Goal: Task Accomplishment & Management: Manage account settings

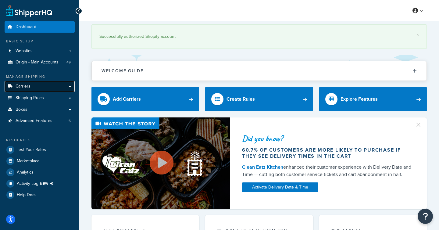
click at [27, 85] on span "Carriers" at bounding box center [23, 86] width 15 height 5
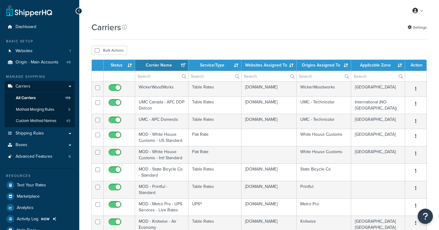
select select "15"
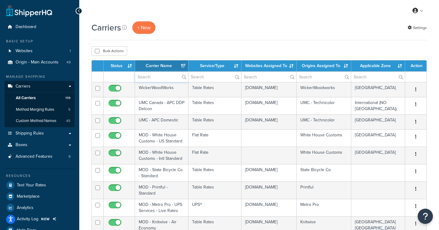
click at [166, 76] on input "text" at bounding box center [161, 77] width 53 height 10
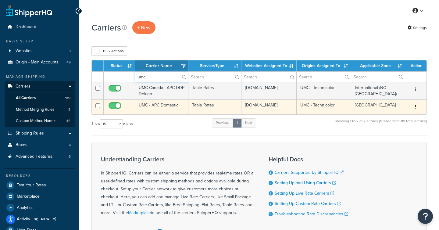
type input "umc"
click at [416, 107] on icon "button" at bounding box center [415, 107] width 1 height 4
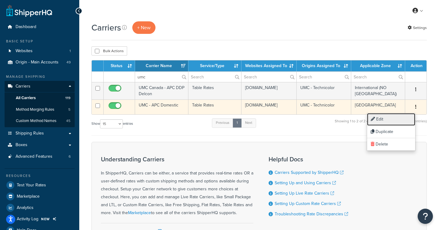
click at [392, 118] on link "Edit" at bounding box center [391, 119] width 48 height 13
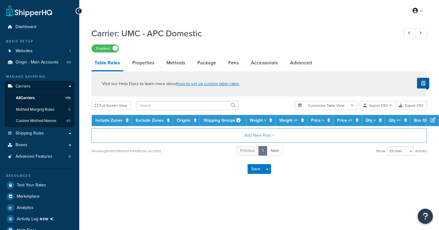
select select "25"
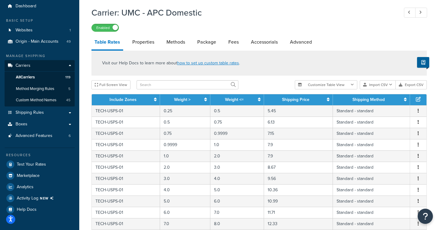
scroll to position [24, 0]
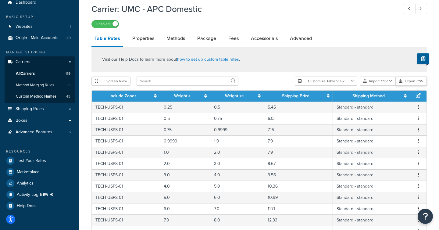
click at [415, 81] on button "Export CSV" at bounding box center [411, 81] width 31 height 9
click at [66, 109] on link "Shipping Rules" at bounding box center [40, 108] width 70 height 11
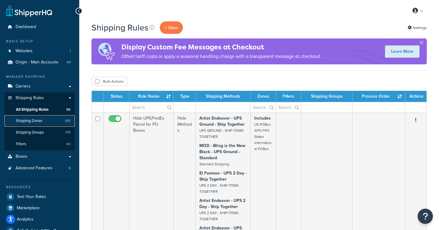
click at [39, 120] on span "Shipping Zones" at bounding box center [29, 120] width 27 height 5
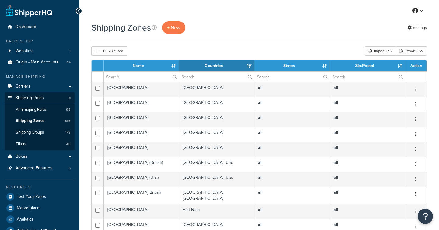
select select "15"
click at [205, 77] on input "text" at bounding box center [216, 77] width 75 height 10
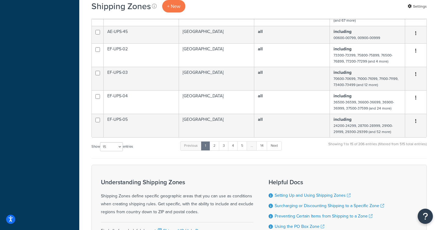
scroll to position [322, 0]
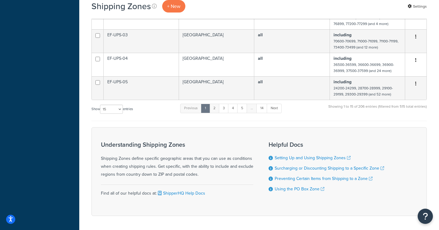
type input "united"
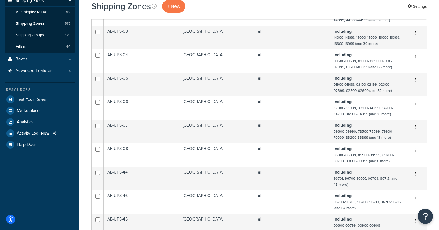
scroll to position [0, 0]
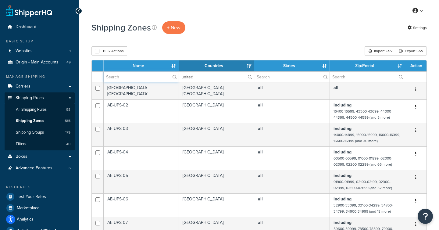
click at [134, 78] on input "text" at bounding box center [141, 77] width 75 height 10
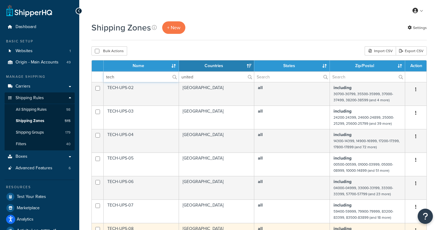
type input "tech"
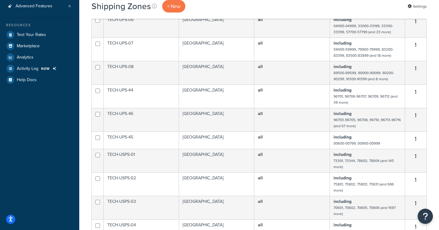
scroll to position [163, 0]
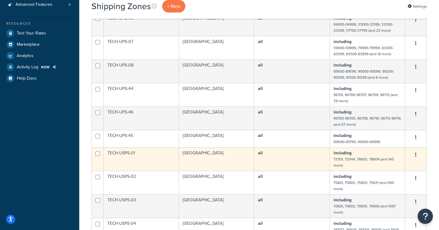
click at [388, 151] on td "including 73301, 73344, 78602, 78604 (and 145 more)" at bounding box center [367, 158] width 75 height 23
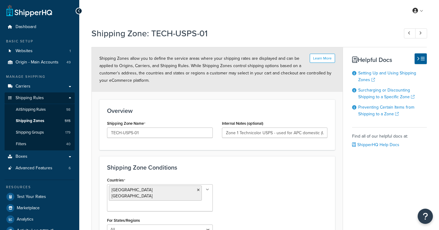
select select "including"
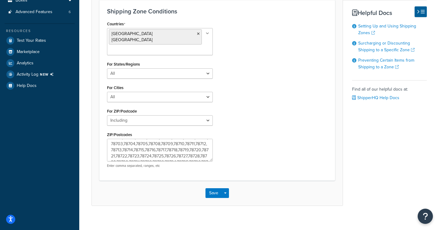
scroll to position [104, 0]
click at [138, 149] on textarea "73301,73344,78602,78604,78605,78606,78607,78608,78609,78610,78611,78612,78613,7…" at bounding box center [160, 150] width 106 height 23
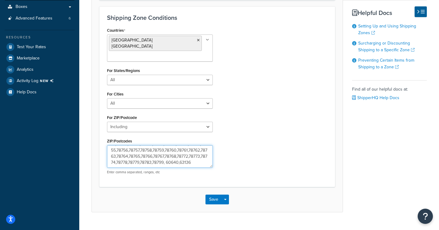
scroll to position [156, 0]
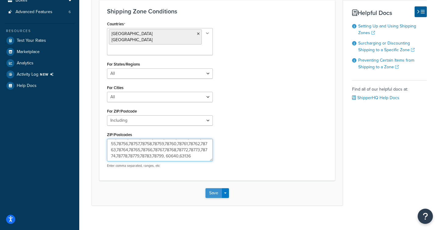
type textarea "73301,73344,78602,78604,78605,78606,78607,78608,78609,78610,78611,78612,78613,7…"
click at [210, 188] on button "Save" at bounding box center [214, 193] width 16 height 10
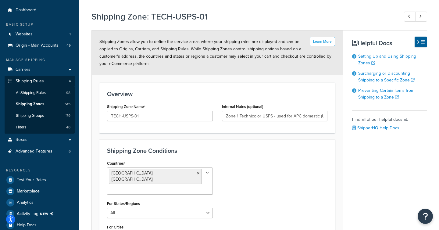
scroll to position [40, 0]
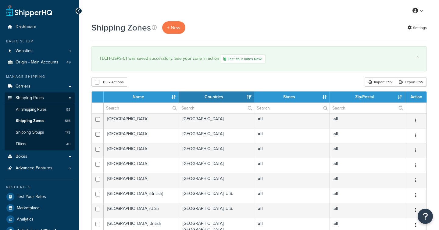
select select "15"
click at [283, 105] on input "text" at bounding box center [291, 108] width 75 height 10
click at [131, 108] on input "text" at bounding box center [141, 108] width 75 height 10
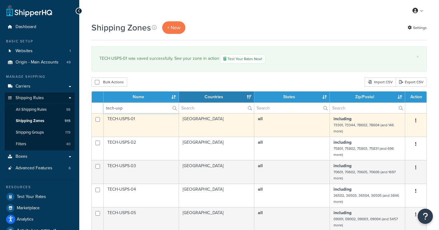
type input "tech-usp"
click at [417, 120] on button "button" at bounding box center [416, 121] width 9 height 10
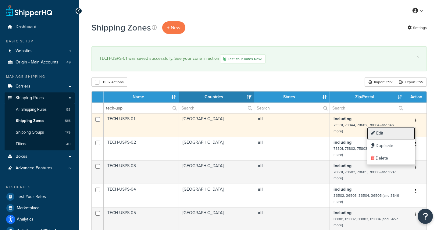
click at [399, 131] on link "Edit" at bounding box center [391, 133] width 48 height 13
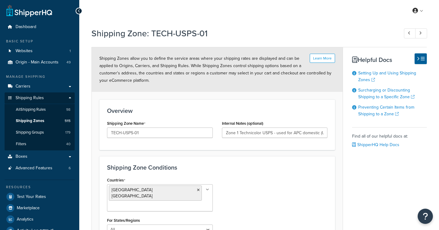
select select "including"
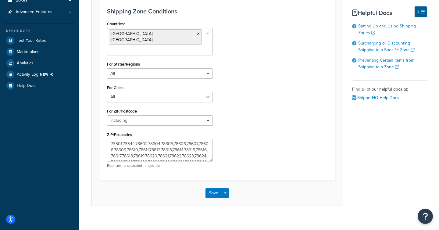
scroll to position [104, 0]
click at [148, 152] on textarea "73301,73344,78602,78604,78605,78606,78607,78608,78609,78610,78611,78612,78613,7…" at bounding box center [160, 150] width 106 height 23
type textarea "73301,73344,78602,78604,78605,78606,78607,78608,78609,78610,78611,78612,78613,7…"
click at [210, 188] on button "Save" at bounding box center [214, 193] width 16 height 10
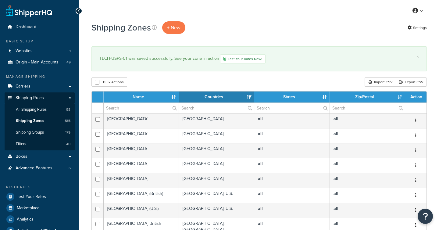
select select "15"
click at [137, 110] on input "text" at bounding box center [141, 108] width 75 height 10
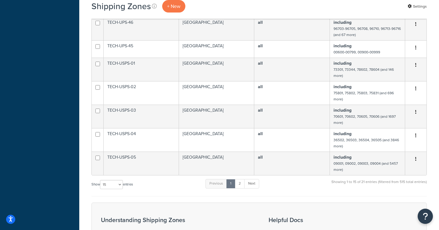
scroll to position [285, 0]
type input "tech"
click at [242, 185] on link "2" at bounding box center [240, 183] width 10 height 9
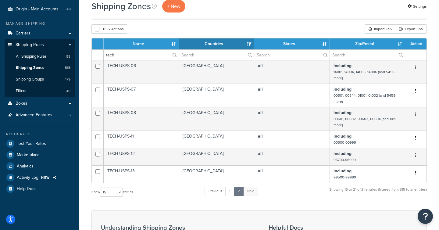
scroll to position [59, 0]
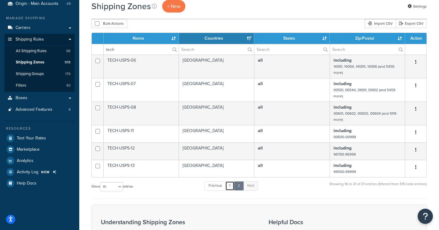
click at [232, 185] on link "1" at bounding box center [229, 185] width 9 height 9
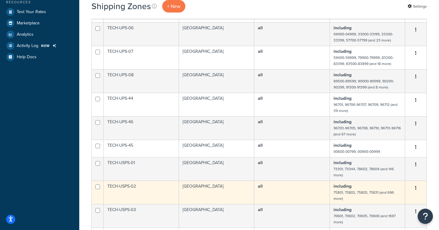
scroll to position [185, 0]
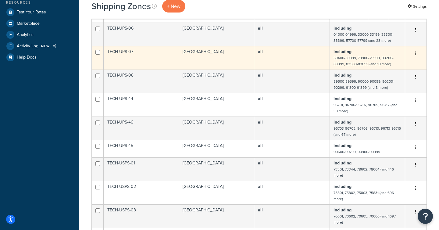
click at [151, 61] on td "TECH-UPS-07" at bounding box center [141, 57] width 75 height 23
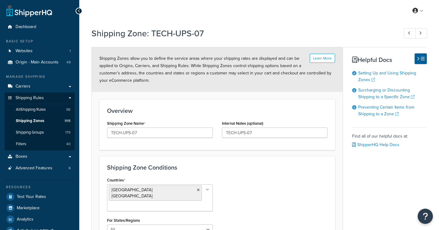
select select "including"
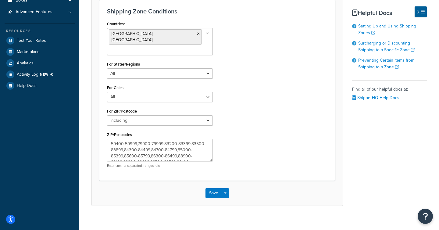
scroll to position [24, 0]
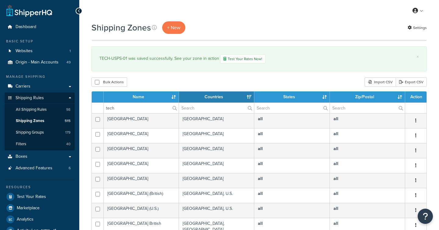
select select "15"
click at [132, 110] on input "tech" at bounding box center [141, 108] width 75 height 10
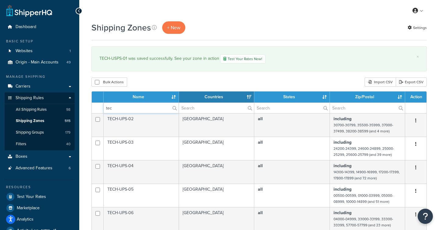
type input "tech"
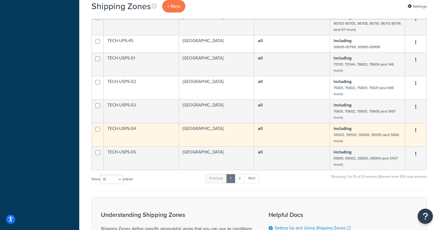
scroll to position [285, 0]
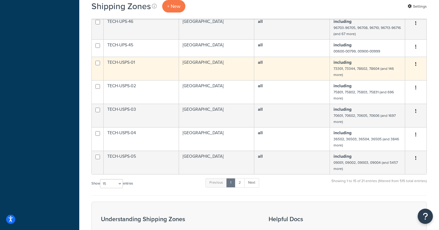
click at [138, 67] on td "TECH-USPS-01" at bounding box center [141, 68] width 75 height 23
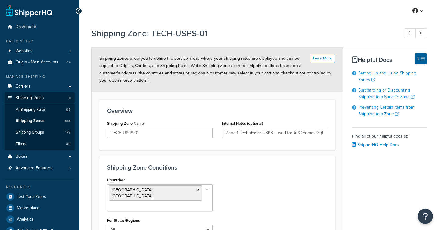
select select "including"
click at [276, 131] on input "Zone 1 Technicolor USPS - used for APC domestic (UMC)" at bounding box center [275, 132] width 106 height 10
drag, startPoint x: 300, startPoint y: 131, endPoint x: 333, endPoint y: 132, distance: 32.3
click at [333, 132] on div "Overview Shipping Zone Name TECH-USPS-01 Internal Notes (optional) Zone 1 Techn…" at bounding box center [217, 124] width 236 height 51
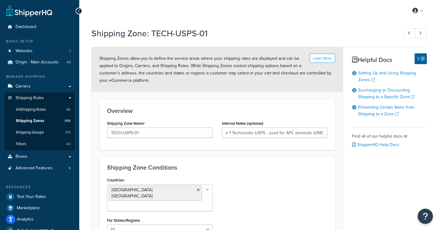
scroll to position [0, 0]
click at [281, 150] on div "Overview Shipping Zone Name TECH-USPS-01 Internal Notes (optional) Zone 1 Techn…" at bounding box center [217, 124] width 236 height 51
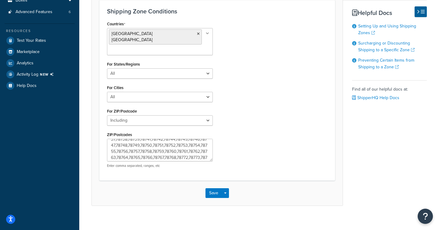
scroll to position [104, 0]
click at [140, 147] on textarea "73301,73344,78602,78604,78605,78606,78607,78608,78609,78610,78611,78612,78613,7…" at bounding box center [160, 150] width 106 height 23
click at [137, 152] on textarea "73301,73344,78602,78604,78605,78606,78607,78608,78609,78610,78611,78612,78613,7…" at bounding box center [160, 150] width 106 height 23
type textarea "73301,73344,78602,78604,78605,78606,78607,78608,78609,78610,78611,78612,78613,7…"
click at [137, 149] on textarea "73301,73344,78602,78604,78605,78606,78607,78608,78609,78610,78611,78612,78613,7…" at bounding box center [160, 150] width 106 height 23
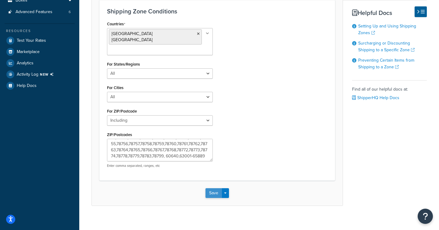
click at [210, 188] on button "Save" at bounding box center [214, 193] width 16 height 10
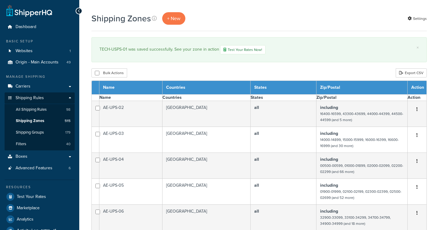
select select "15"
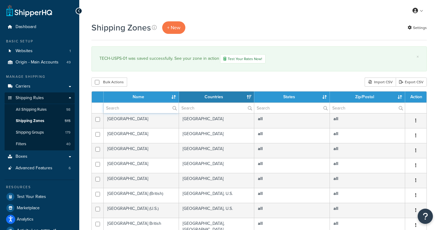
click at [136, 108] on input "text" at bounding box center [141, 108] width 75 height 10
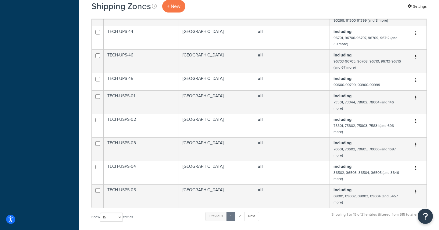
scroll to position [255, 0]
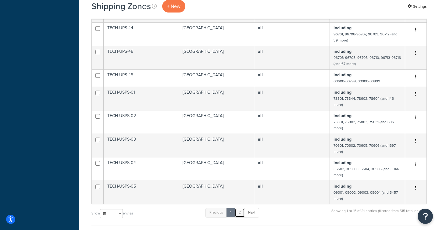
click at [241, 214] on link "2" at bounding box center [240, 212] width 10 height 9
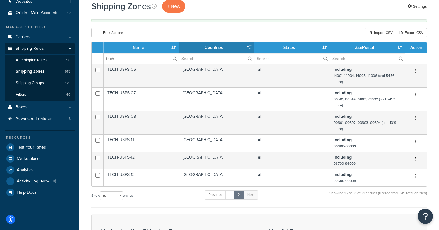
scroll to position [49, 0]
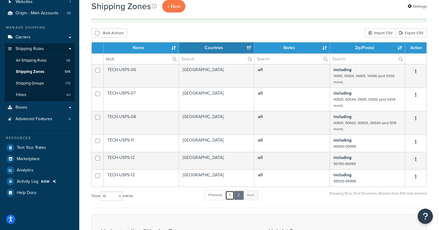
click at [233, 195] on link "1" at bounding box center [229, 195] width 9 height 9
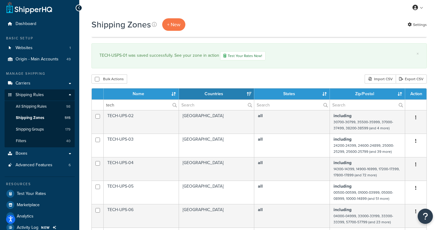
scroll to position [0, 0]
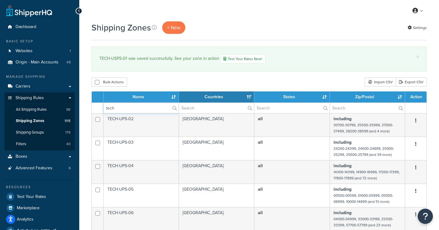
click at [120, 113] on input "tech" at bounding box center [141, 108] width 75 height 10
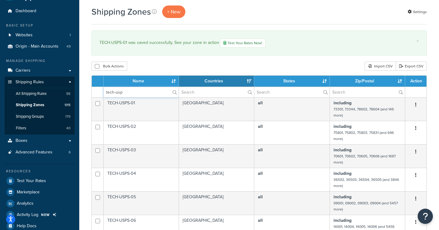
scroll to position [16, 0]
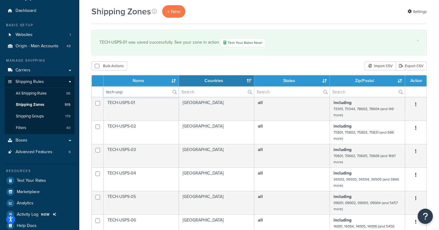
type input "tech-usp"
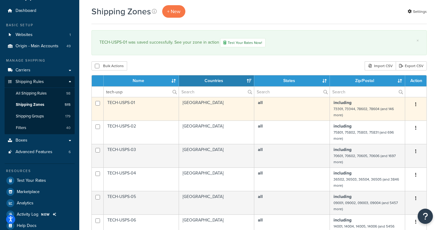
click at [416, 105] on icon "button" at bounding box center [415, 104] width 1 height 4
click at [394, 117] on link "Edit" at bounding box center [391, 117] width 48 height 13
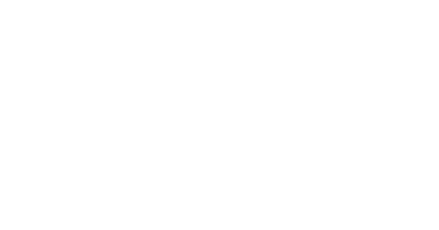
select select "including"
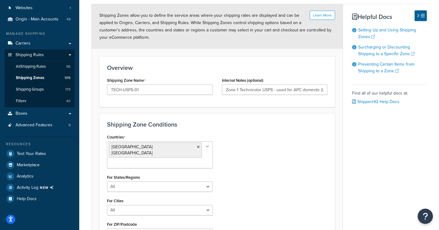
scroll to position [156, 0]
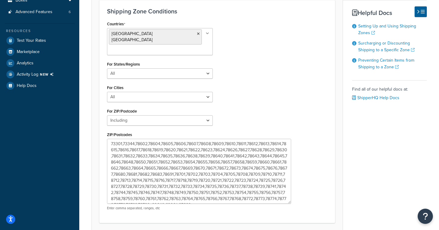
drag, startPoint x: 211, startPoint y: 154, endPoint x: 289, endPoint y: 196, distance: 89.1
click at [289, 196] on textarea "73301,73344,78602,78604,78605,78606,78607,78608,78609,78610,78611,78612,78613,7…" at bounding box center [199, 171] width 184 height 65
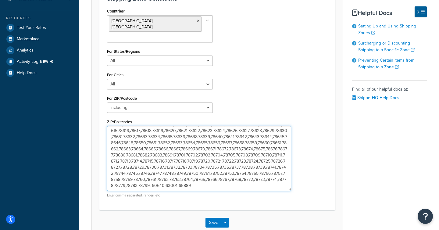
click at [190, 178] on textarea "73301,73344,78602,78604,78605,78606,78607,78608,78609,78610,78611,78612,78613,7…" at bounding box center [199, 158] width 184 height 65
type textarea "73301,73344,78602,78604,78605,78606,78607,78608,78609,78610,78611,78612,78613,7…"
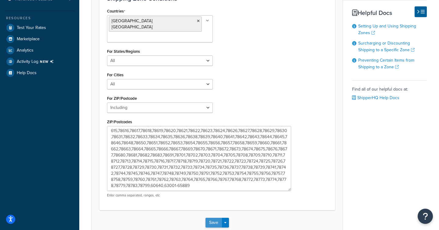
click at [209, 218] on button "Save" at bounding box center [214, 223] width 16 height 10
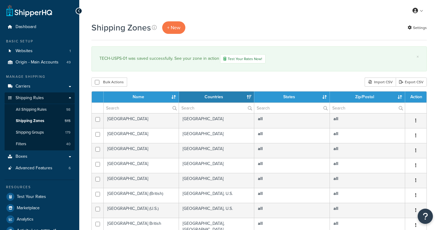
select select "15"
click at [240, 59] on link "Test Your Rates Now!" at bounding box center [242, 58] width 45 height 9
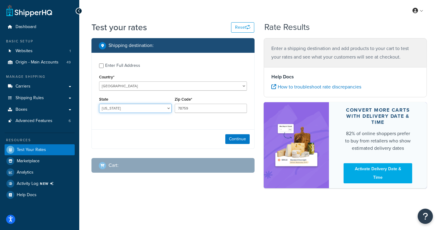
click at [150, 109] on select "[US_STATE] [US_STATE] [US_STATE] [US_STATE] [US_STATE] Armed Forces Americas Ar…" at bounding box center [135, 108] width 73 height 9
select select "MO"
click at [99, 104] on select "Alabama Alaska American Samoa Arizona Arkansas Armed Forces Americas Armed Forc…" at bounding box center [135, 108] width 73 height 9
click at [193, 108] on input "78759" at bounding box center [211, 108] width 73 height 9
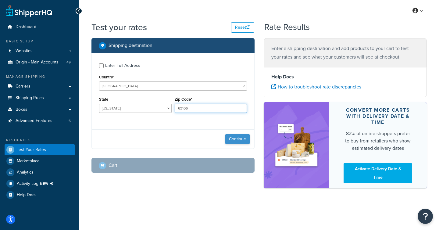
type input "63106"
click at [235, 142] on button "Continue" at bounding box center [237, 139] width 24 height 10
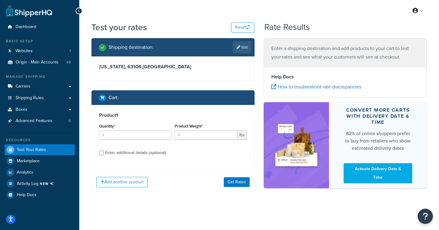
scroll to position [2, 0]
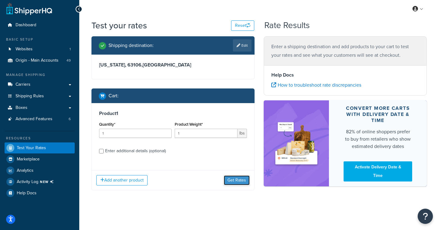
click at [232, 180] on button "Get Rates" at bounding box center [237, 180] width 26 height 10
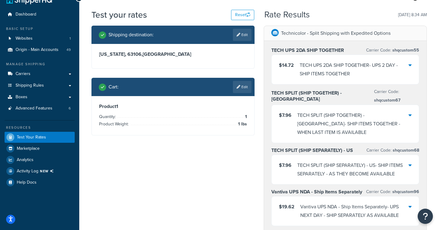
scroll to position [0, 0]
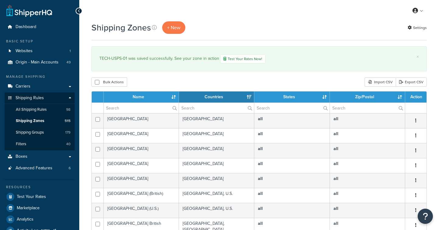
select select "15"
click at [118, 109] on input "text" at bounding box center [141, 108] width 75 height 10
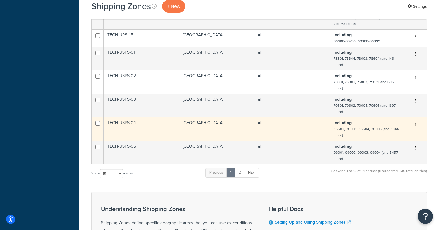
scroll to position [294, 0]
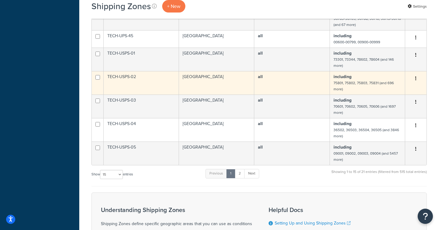
type input "tech"
click at [416, 79] on icon "button" at bounding box center [415, 78] width 1 height 4
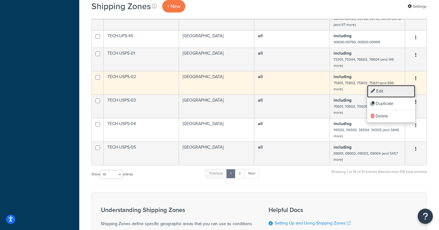
click at [391, 89] on link "Edit" at bounding box center [391, 91] width 48 height 13
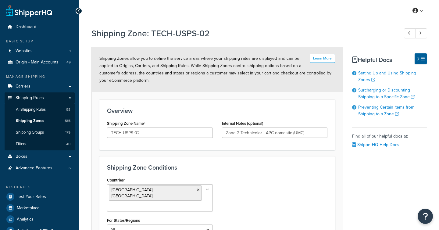
select select "including"
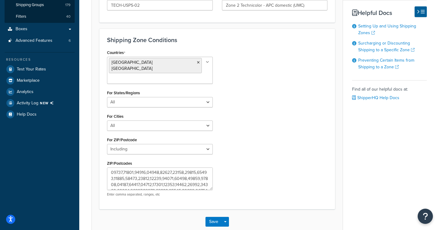
scroll to position [129, 0]
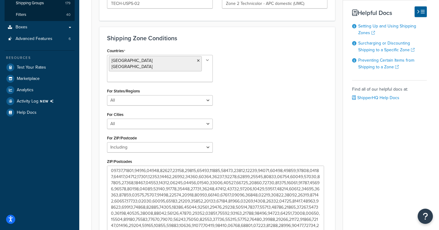
drag, startPoint x: 211, startPoint y: 181, endPoint x: 322, endPoint y: 227, distance: 120.1
click at [322, 227] on textarea "ZIP/Postcodes" at bounding box center [215, 201] width 217 height 71
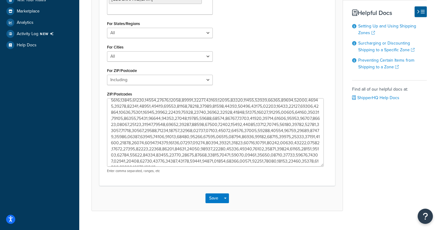
scroll to position [202, 0]
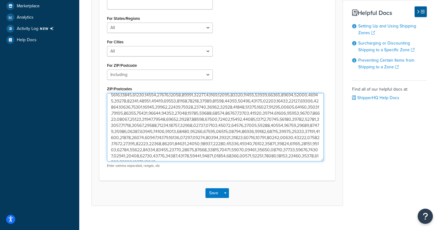
click at [256, 148] on textarea "ZIP/Postcodes" at bounding box center [215, 127] width 217 height 68
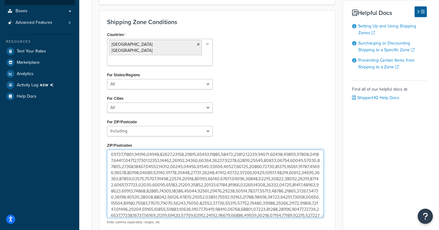
scroll to position [0, 0]
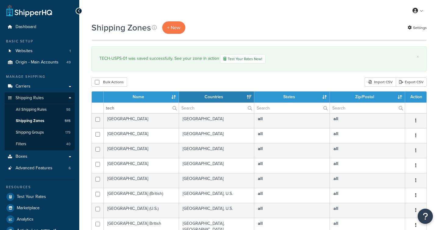
select select "15"
click at [119, 106] on input "tech" at bounding box center [141, 108] width 75 height 10
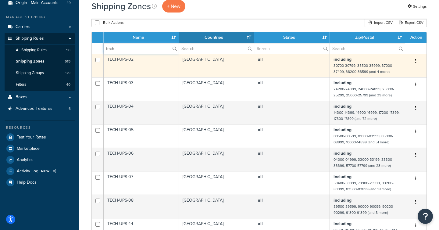
scroll to position [60, 0]
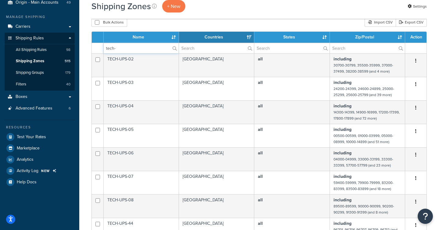
click at [130, 48] on input "tech-" at bounding box center [141, 48] width 75 height 10
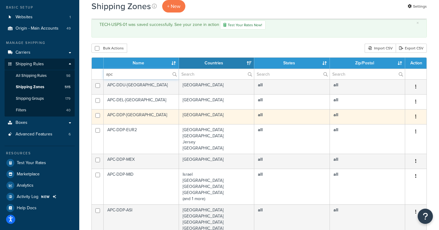
scroll to position [36, 0]
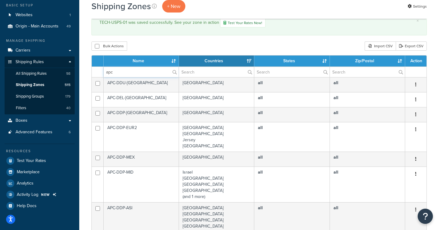
type input "apc"
click at [186, 73] on input "text" at bounding box center [216, 72] width 75 height 10
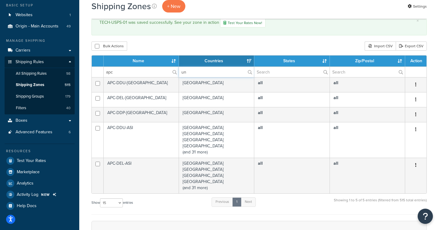
type input "u"
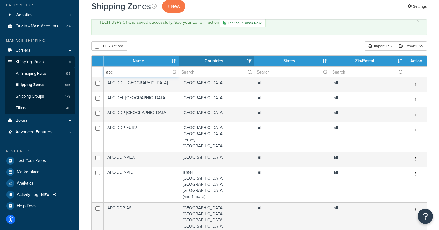
click at [163, 71] on input "apc" at bounding box center [141, 72] width 75 height 10
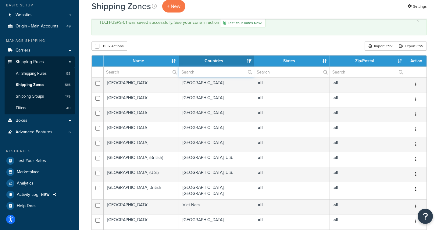
click at [201, 73] on input "text" at bounding box center [216, 72] width 75 height 10
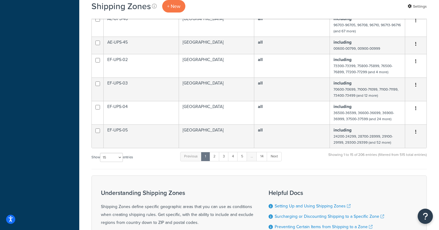
scroll to position [305, 0]
type input "united"
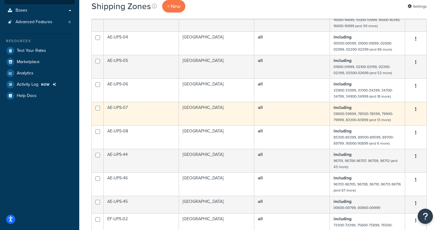
scroll to position [145, 0]
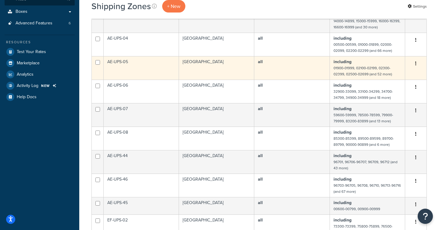
click at [415, 61] on icon "button" at bounding box center [415, 63] width 1 height 4
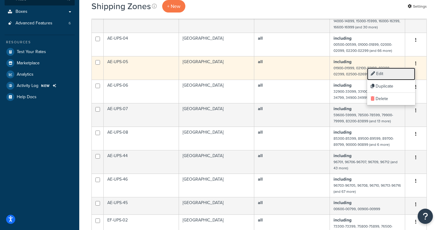
click at [397, 72] on link "Edit" at bounding box center [391, 74] width 48 height 13
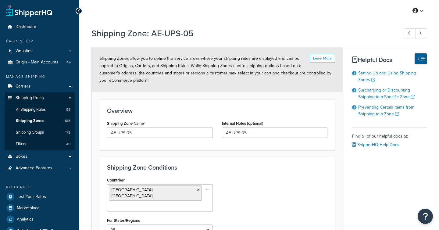
select select "including"
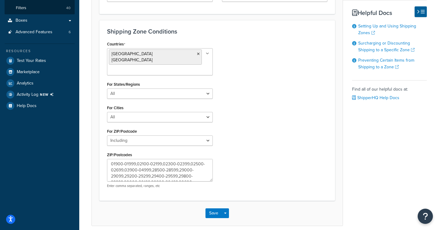
scroll to position [156, 0]
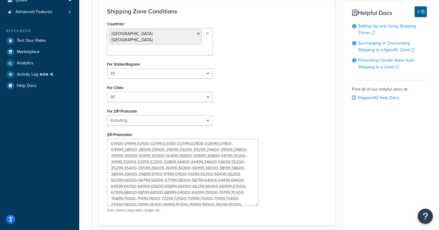
drag, startPoint x: 212, startPoint y: 153, endPoint x: 257, endPoint y: 198, distance: 63.8
click at [257, 198] on textarea "01900-01999,02100-02199,02300-02399,02500-02699,03900-04999,28500-28599,29000-2…" at bounding box center [182, 172] width 151 height 67
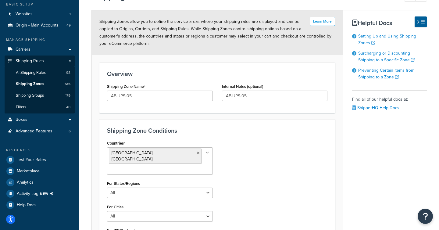
scroll to position [44, 0]
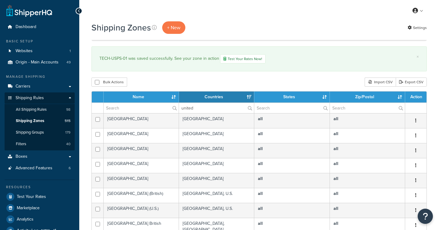
select select "15"
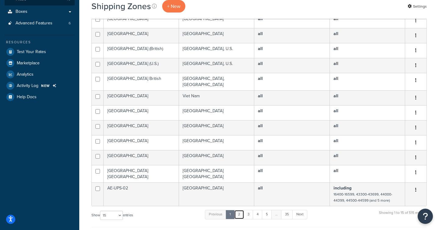
click at [242, 211] on link "2" at bounding box center [239, 214] width 10 height 9
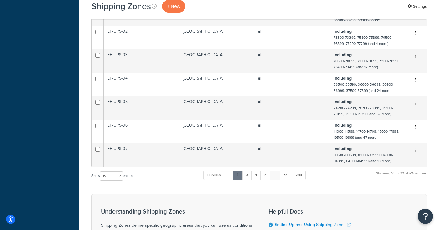
scroll to position [295, 0]
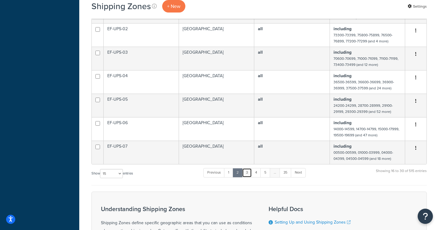
click at [248, 173] on link "3" at bounding box center [247, 172] width 10 height 9
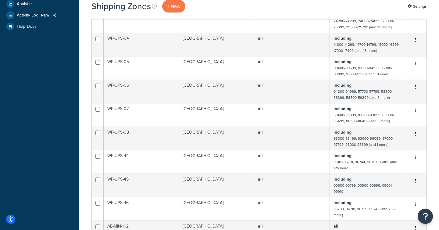
scroll to position [0, 0]
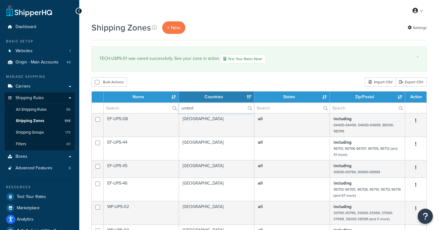
click at [211, 109] on input "united" at bounding box center [216, 108] width 75 height 10
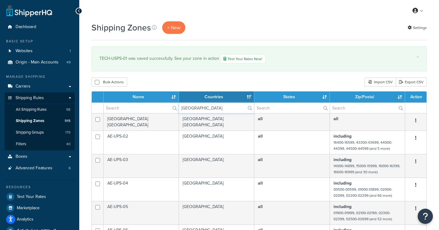
type input "united states"
click at [131, 109] on input "text" at bounding box center [141, 108] width 75 height 10
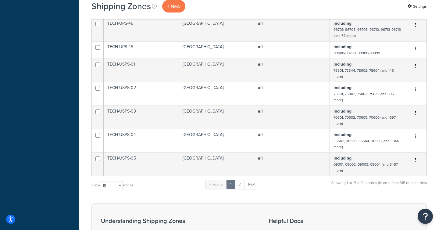
scroll to position [282, 0]
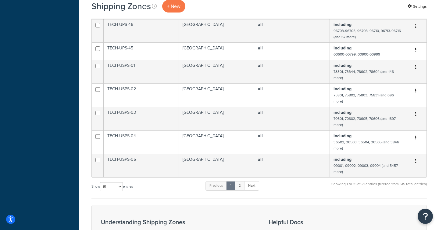
type input "tech"
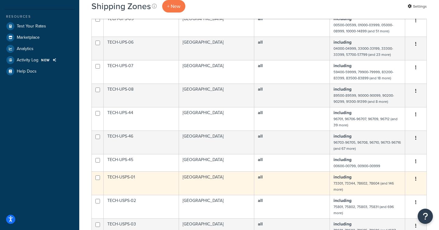
scroll to position [171, 0]
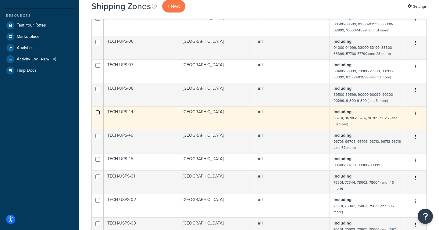
click at [99, 112] on input "checkbox" at bounding box center [97, 112] width 5 height 5
checkbox input "true"
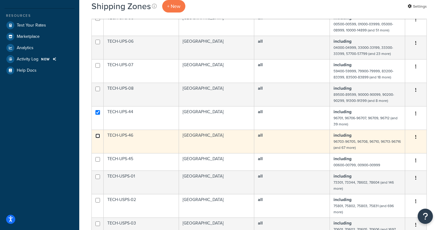
click at [98, 135] on input "checkbox" at bounding box center [97, 136] width 5 height 5
checkbox input "true"
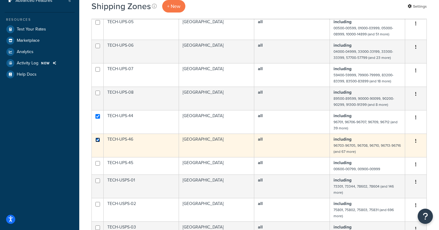
scroll to position [168, 0]
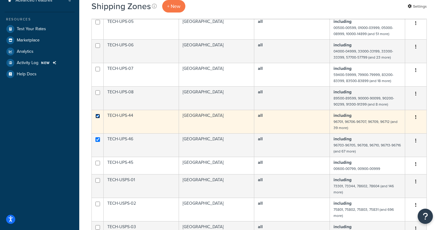
click at [97, 117] on input "checkbox" at bounding box center [97, 116] width 5 height 5
checkbox input "false"
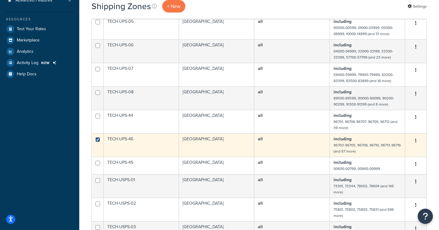
click at [97, 141] on input "checkbox" at bounding box center [97, 139] width 5 height 5
checkbox input "false"
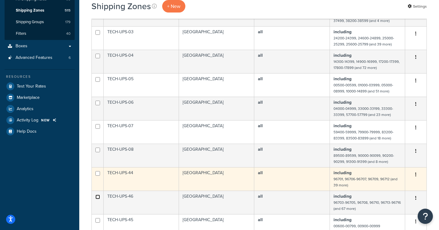
scroll to position [0, 0]
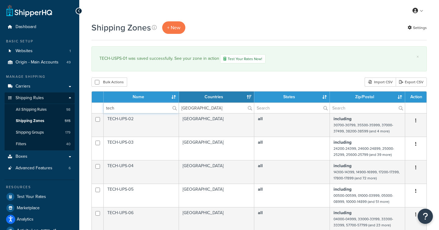
click at [123, 110] on input "tech" at bounding box center [141, 108] width 75 height 10
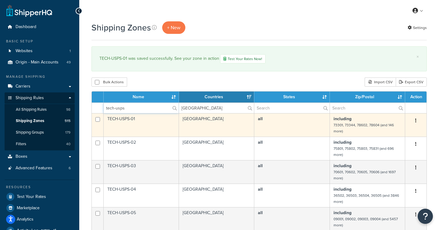
type input "tech-usps"
click at [97, 120] on input "checkbox" at bounding box center [97, 119] width 5 height 5
checkbox input "true"
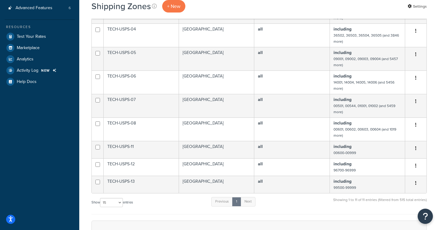
scroll to position [160, 0]
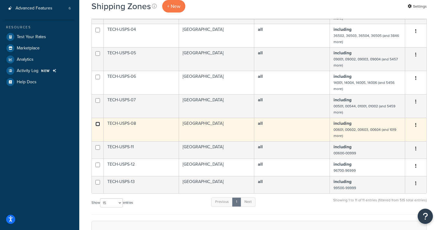
click at [97, 122] on input "checkbox" at bounding box center [97, 124] width 5 height 5
checkbox input "true"
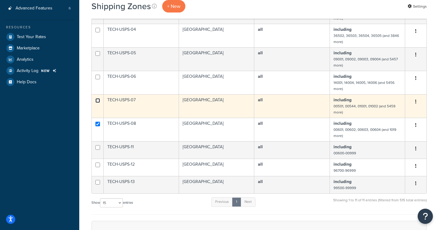
click at [97, 102] on input "checkbox" at bounding box center [97, 100] width 5 height 5
checkbox input "true"
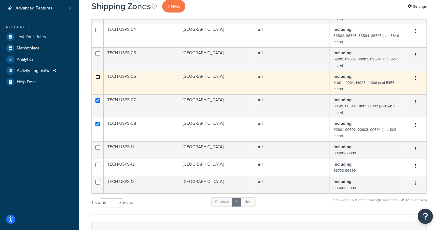
click at [97, 78] on input "checkbox" at bounding box center [97, 77] width 5 height 5
checkbox input "true"
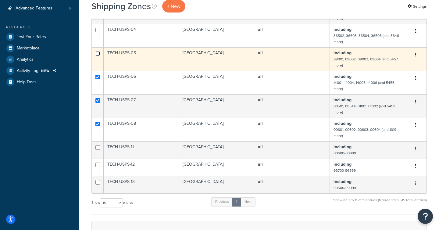
click at [96, 56] on input "checkbox" at bounding box center [97, 53] width 5 height 5
checkbox input "true"
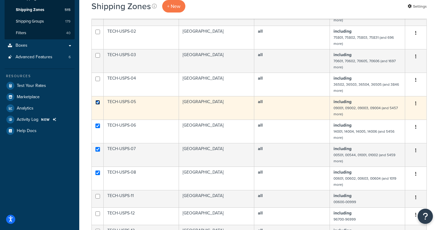
scroll to position [110, 0]
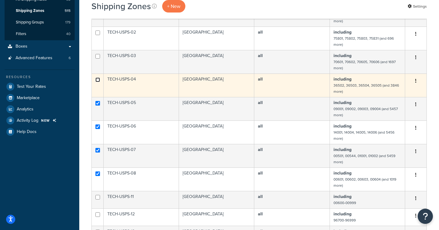
click at [98, 82] on input "checkbox" at bounding box center [97, 79] width 5 height 5
checkbox input "true"
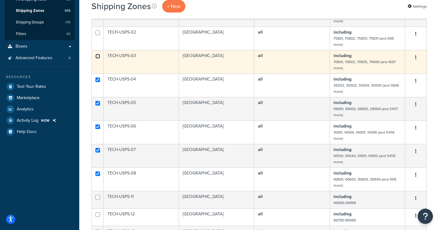
click at [97, 56] on input "checkbox" at bounding box center [97, 56] width 5 height 5
checkbox input "true"
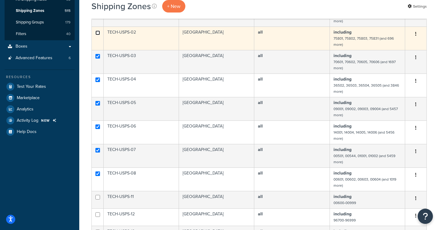
click at [97, 32] on input "checkbox" at bounding box center [97, 32] width 5 height 5
checkbox input "true"
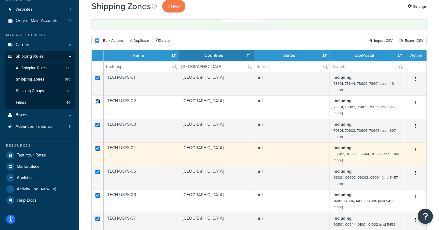
scroll to position [40, 0]
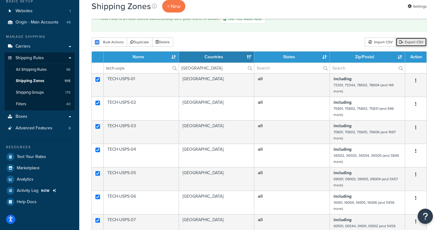
click at [409, 42] on link "Export CSV" at bounding box center [411, 42] width 31 height 9
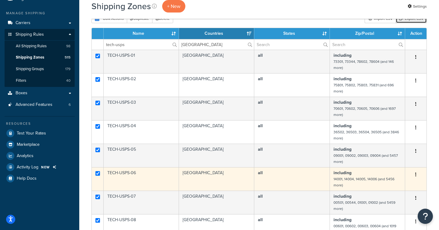
scroll to position [63, 0]
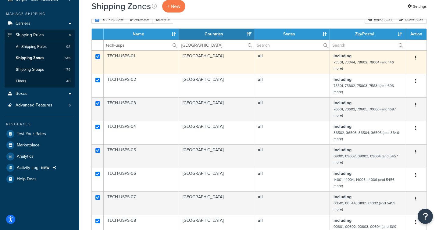
click at [165, 57] on td "TECH-USPS-01" at bounding box center [141, 61] width 75 height 23
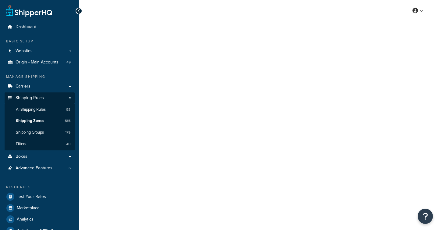
select select "including"
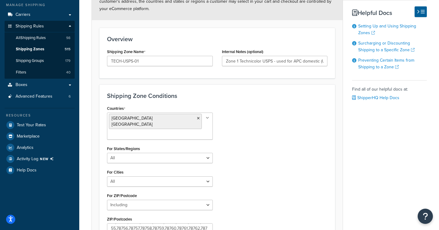
scroll to position [71, 0]
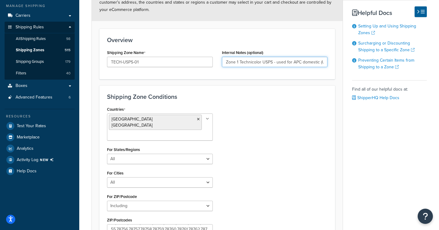
click at [259, 65] on input "Zone 1 Technicolor USPS - used for APC domestic (UMC)" at bounding box center [275, 62] width 106 height 10
click at [247, 57] on input "Zone 1 Technicolor USPS - used for APC domestic (UMC)" at bounding box center [275, 62] width 106 height 10
click at [244, 39] on h3 "Overview" at bounding box center [217, 40] width 220 height 7
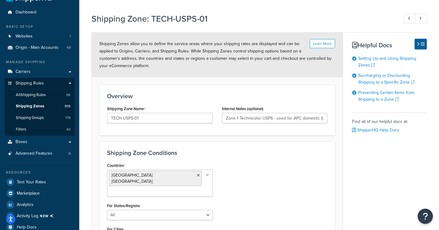
scroll to position [13, 0]
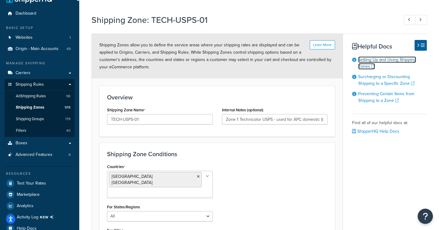
click at [369, 60] on link "Setting Up and Using Shipping Zones" at bounding box center [387, 62] width 58 height 13
click at [38, 107] on span "Shipping Zones" at bounding box center [30, 107] width 28 height 5
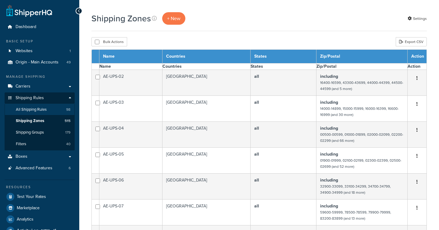
select select "15"
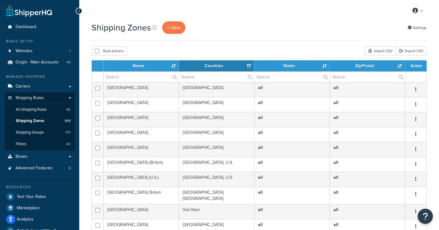
click at [110, 75] on input "text" at bounding box center [141, 77] width 75 height 10
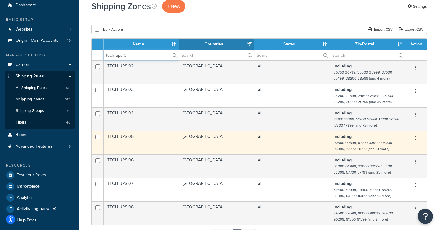
scroll to position [17, 0]
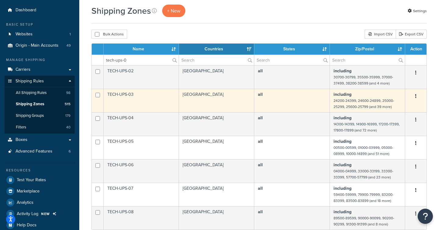
click at [417, 96] on button "button" at bounding box center [416, 96] width 9 height 10
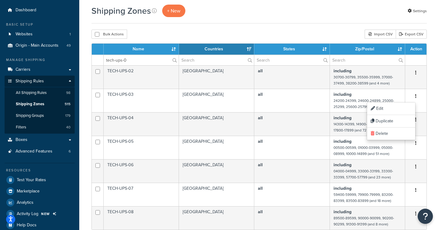
click at [431, 90] on div "Shipping Zones + New Settings Bulk Actions Duplicate Delete Import CSV Export C…" at bounding box center [259, 186] width 360 height 363
click at [144, 60] on input "tech-ups-0" at bounding box center [141, 60] width 75 height 10
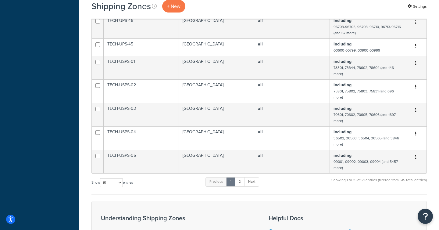
scroll to position [256, 0]
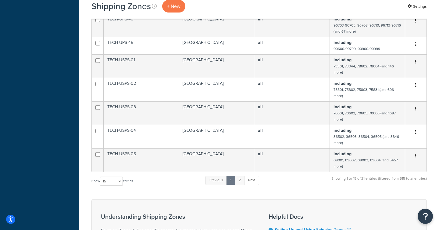
type input "tech-"
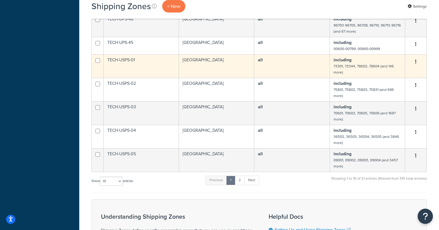
click at [416, 63] on icon "button" at bounding box center [415, 61] width 1 height 4
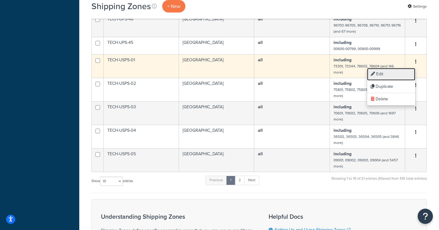
click at [396, 75] on link "Edit" at bounding box center [391, 74] width 48 height 13
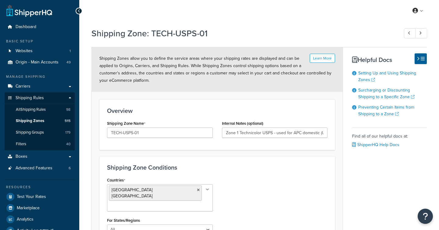
select select "including"
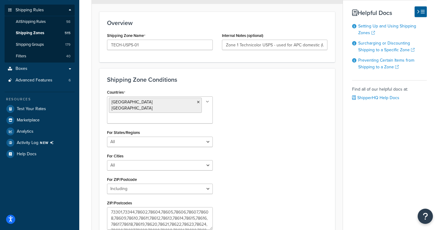
scroll to position [87, 0]
click at [278, 48] on input "Zone 1 Technicolor USPS - used for APC domestic (UMC)" at bounding box center [275, 45] width 106 height 10
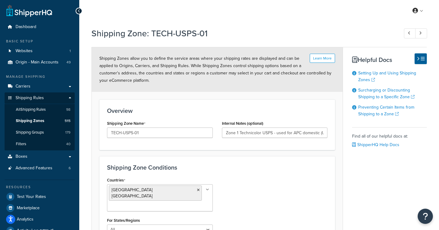
click at [91, 47] on div "Learn More Shipping Zones allow you to define the service areas where your ship…" at bounding box center [217, 204] width 252 height 315
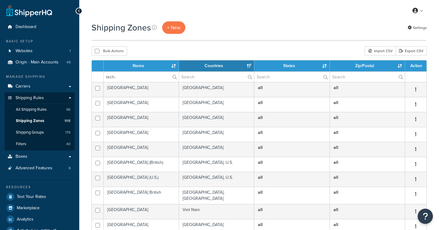
select select "15"
click at [118, 80] on input "tech-" at bounding box center [141, 77] width 75 height 10
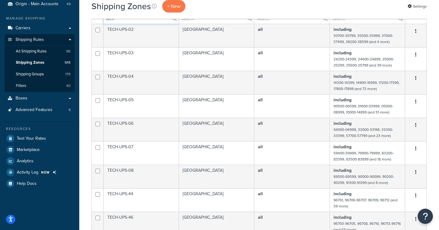
scroll to position [50, 0]
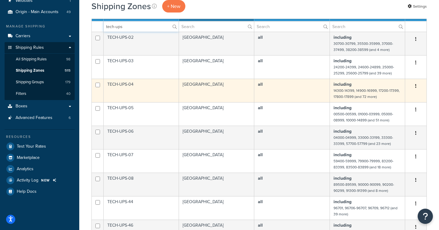
type input "tech-ups"
click at [415, 85] on button "button" at bounding box center [416, 86] width 9 height 10
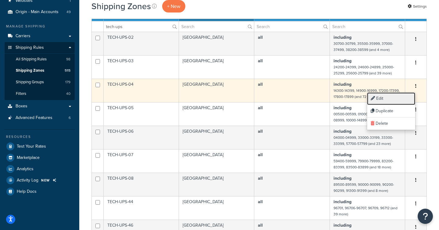
click at [396, 96] on link "Edit" at bounding box center [391, 98] width 48 height 13
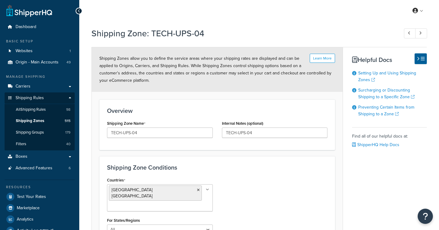
select select "including"
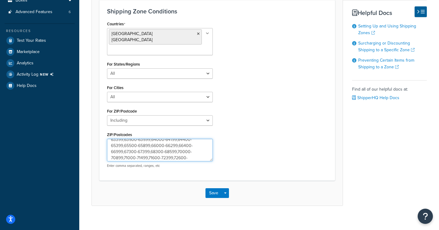
scroll to position [118, 0]
drag, startPoint x: 152, startPoint y: 143, endPoint x: 178, endPoint y: 147, distance: 26.5
click at [178, 147] on textarea "14300-14399,14900-16999,17200-17399,17800-17899,18800-18899,20000-20999,21500-2…" at bounding box center [160, 150] width 106 height 23
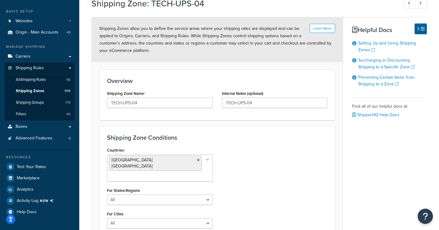
scroll to position [0, 0]
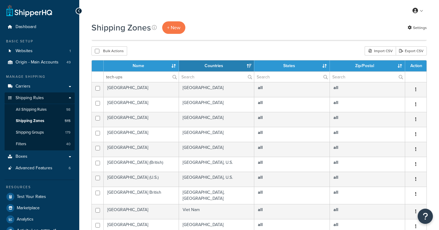
select select "15"
click at [113, 78] on input "tech-ups" at bounding box center [141, 77] width 75 height 10
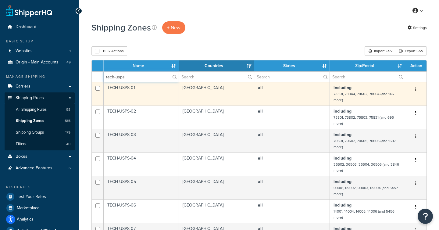
type input "tech-usps"
click at [416, 90] on icon "button" at bounding box center [415, 89] width 1 height 4
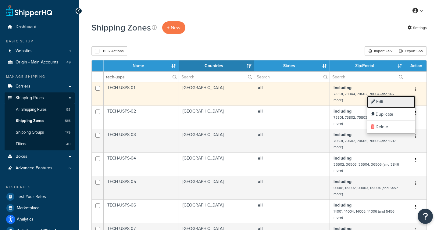
click at [388, 106] on link "Edit" at bounding box center [391, 102] width 48 height 13
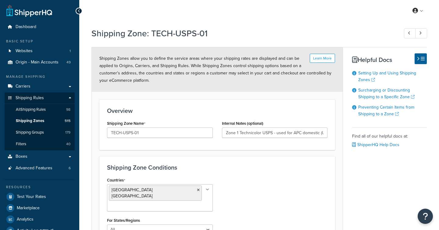
select select "including"
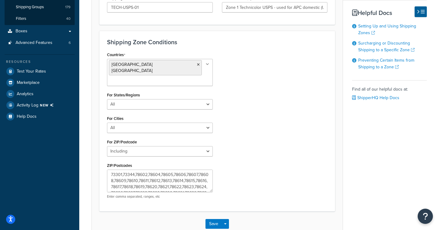
scroll to position [156, 0]
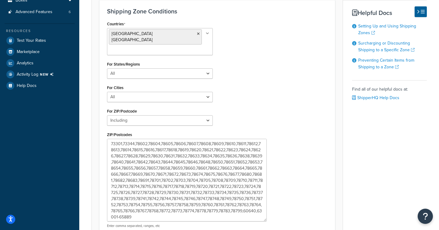
drag, startPoint x: 211, startPoint y: 153, endPoint x: 265, endPoint y: 214, distance: 81.0
click at [265, 214] on textarea "73301,73344,78602,78604,78605,78606,78607,78608,78609,78610,78611,78612,78613,7…" at bounding box center [187, 180] width 160 height 83
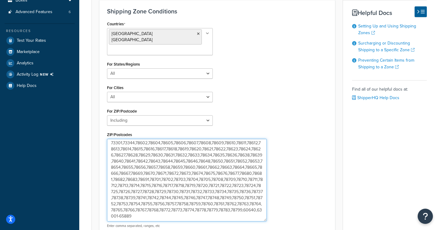
drag, startPoint x: 177, startPoint y: 210, endPoint x: 132, endPoint y: 210, distance: 45.1
click at [132, 210] on textarea "73301,73344,78602,78604,78605,78606,78607,78608,78609,78610,78611,78612,78613,7…" at bounding box center [187, 180] width 160 height 83
paste textarea "100-61799,62300-62399,62600-62799,63100-63199,63300-63399,63500-63599,64000-641…"
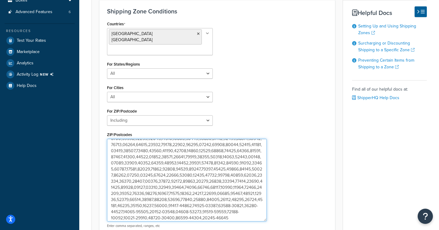
scroll to position [216, 0]
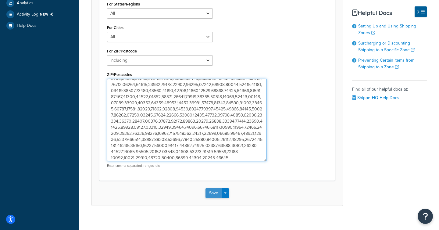
type textarea "73301,73344,78602,78604,78605,78606,78607,78608,78609,78610,78611,78612,78613,7…"
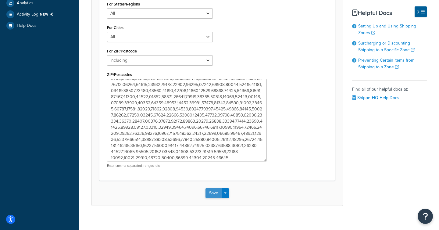
click at [212, 188] on button "Save" at bounding box center [214, 193] width 16 height 10
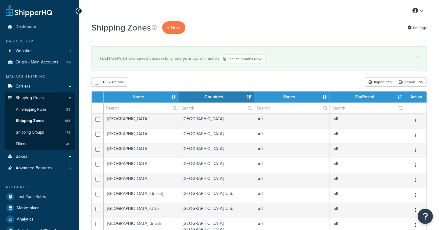
select select "15"
click at [246, 59] on link "Test Your Rates Now!" at bounding box center [242, 58] width 45 height 9
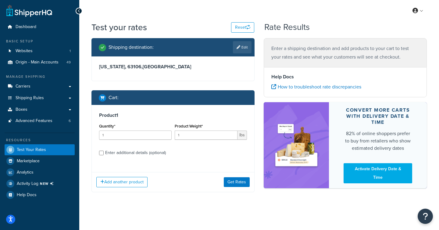
scroll to position [2, 0]
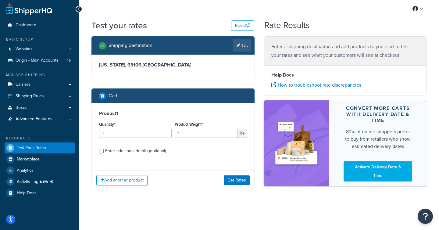
click at [132, 66] on h3 "[US_STATE], 63106 , [GEOGRAPHIC_DATA]" at bounding box center [173, 65] width 148 height 6
click at [235, 177] on button "Get Rates" at bounding box center [237, 180] width 26 height 10
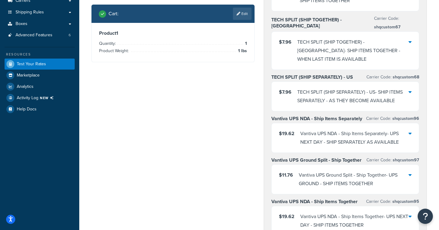
scroll to position [0, 0]
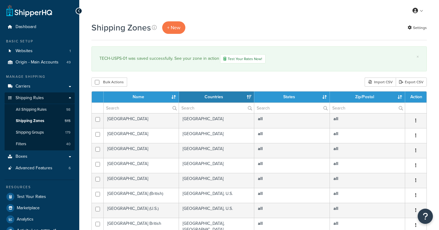
select select "15"
click at [119, 107] on input "text" at bounding box center [141, 108] width 75 height 10
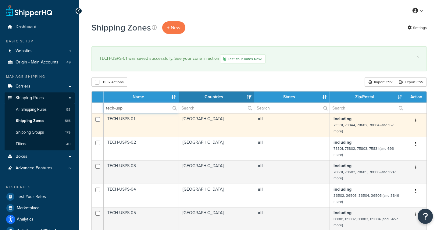
type input "tech-usp"
click at [415, 120] on icon "button" at bounding box center [415, 120] width 1 height 4
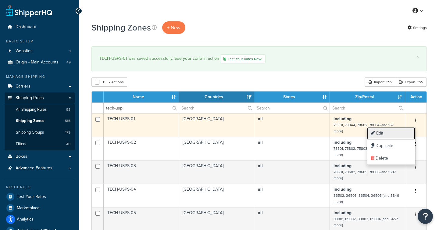
click at [395, 133] on link "Edit" at bounding box center [391, 133] width 48 height 13
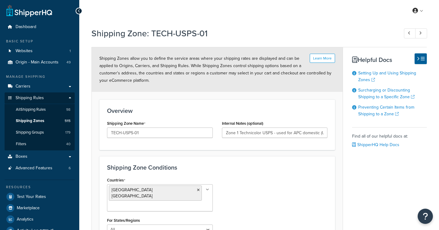
select select "including"
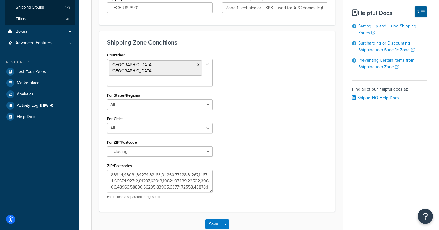
scroll to position [156, 0]
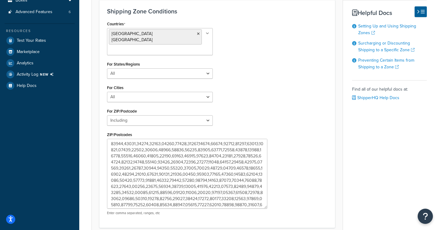
drag, startPoint x: 210, startPoint y: 155, endPoint x: 270, endPoint y: 224, distance: 92.1
click at [267, 209] on textarea "ZIP/Postcodes" at bounding box center [187, 174] width 160 height 70
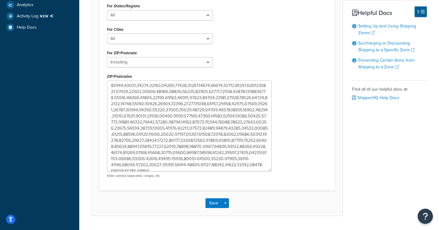
scroll to position [219, 0]
